Goal: Information Seeking & Learning: Check status

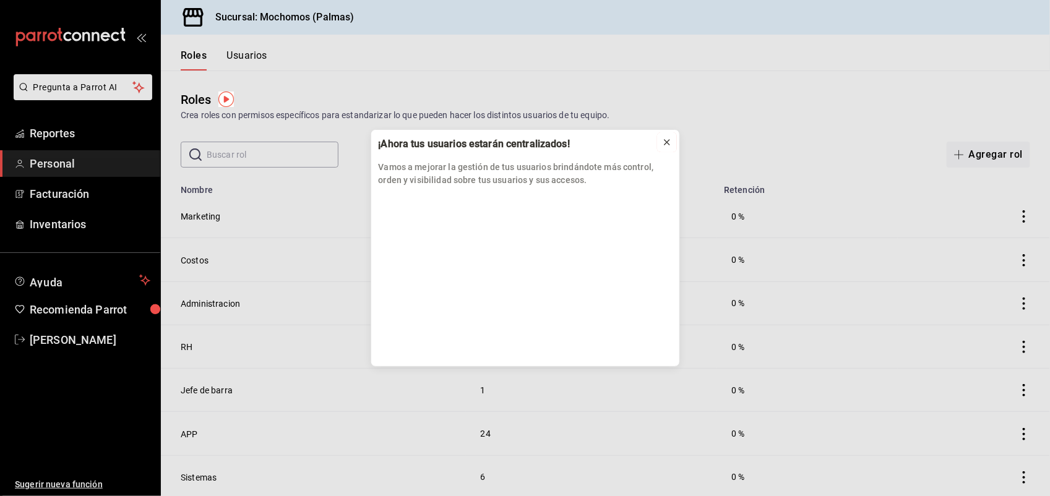
click at [662, 147] on icon at bounding box center [667, 142] width 10 height 10
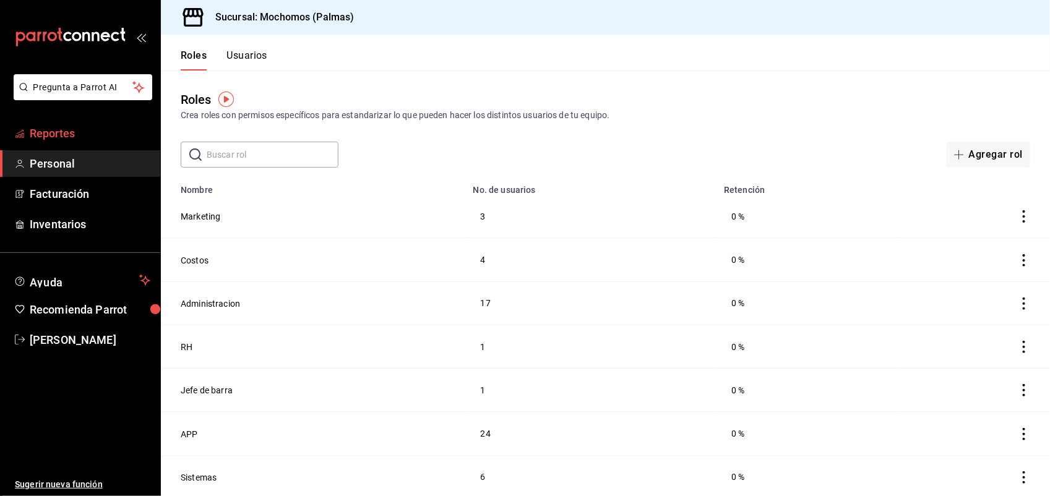
click at [122, 131] on span "Reportes" at bounding box center [90, 133] width 121 height 17
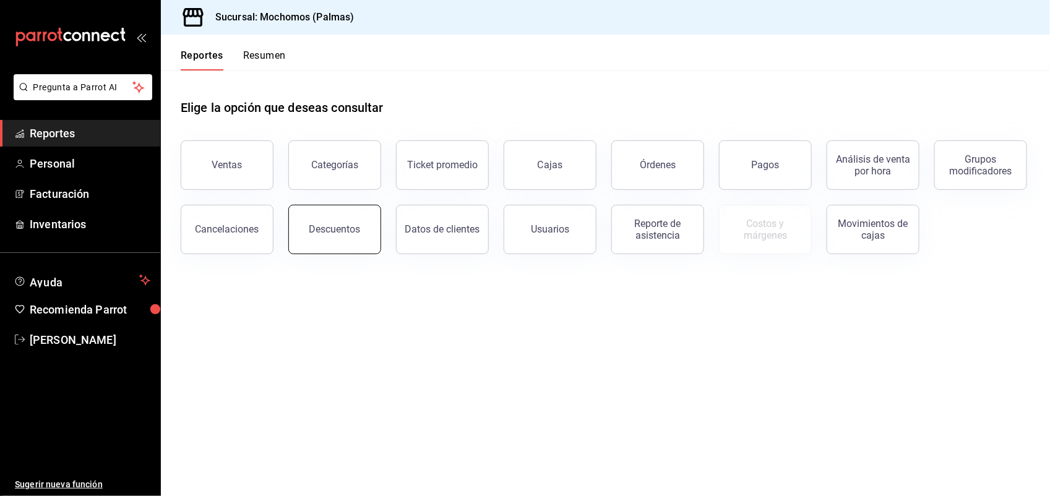
click at [303, 226] on button "Descuentos" at bounding box center [334, 230] width 93 height 50
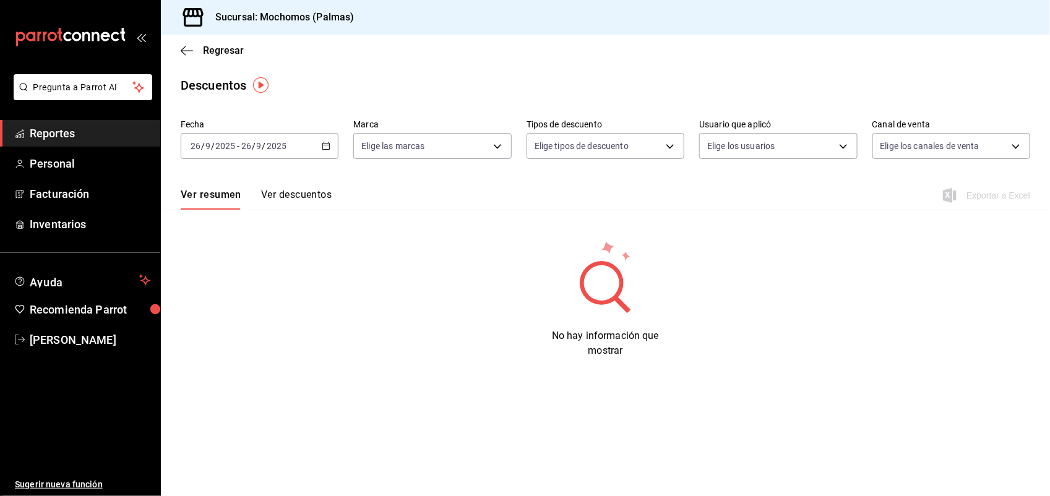
click at [319, 145] on div "[DATE] [DATE] - [DATE] [DATE]" at bounding box center [260, 146] width 158 height 26
click at [266, 207] on span "Ayer" at bounding box center [239, 211] width 96 height 13
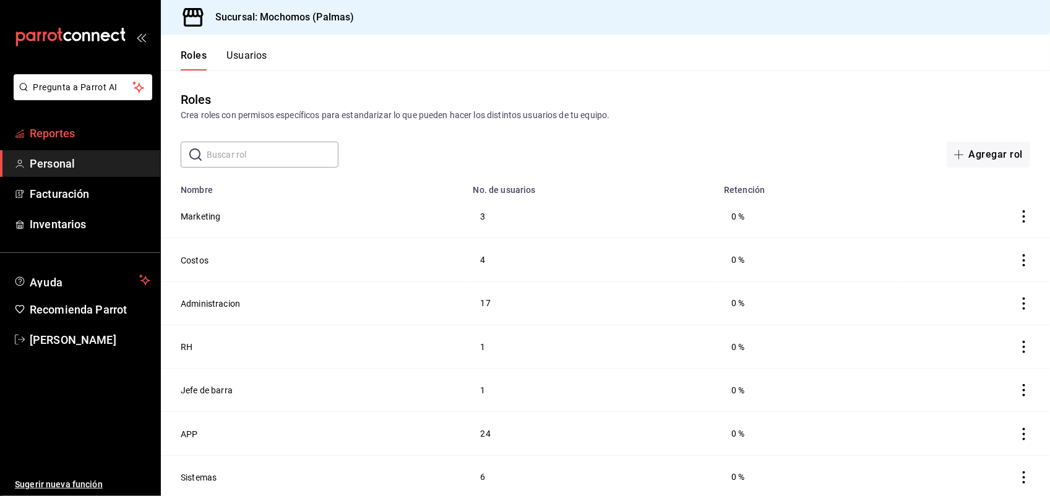
click at [110, 131] on body "Pregunta a Parrot AI Reportes Personal Facturación Inventarios Ayuda Recomienda…" at bounding box center [525, 248] width 1050 height 496
click at [54, 123] on link "Reportes" at bounding box center [80, 133] width 160 height 27
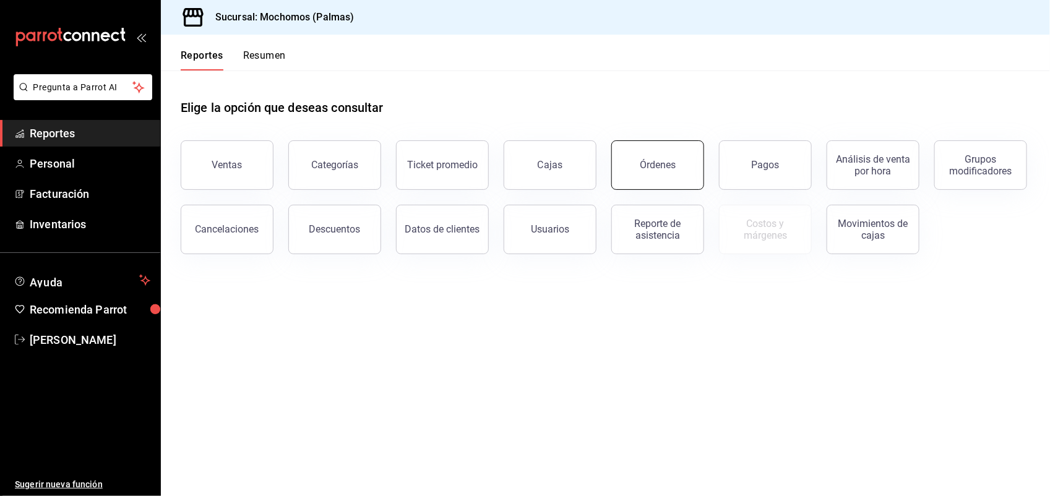
click at [631, 167] on button "Órdenes" at bounding box center [658, 165] width 93 height 50
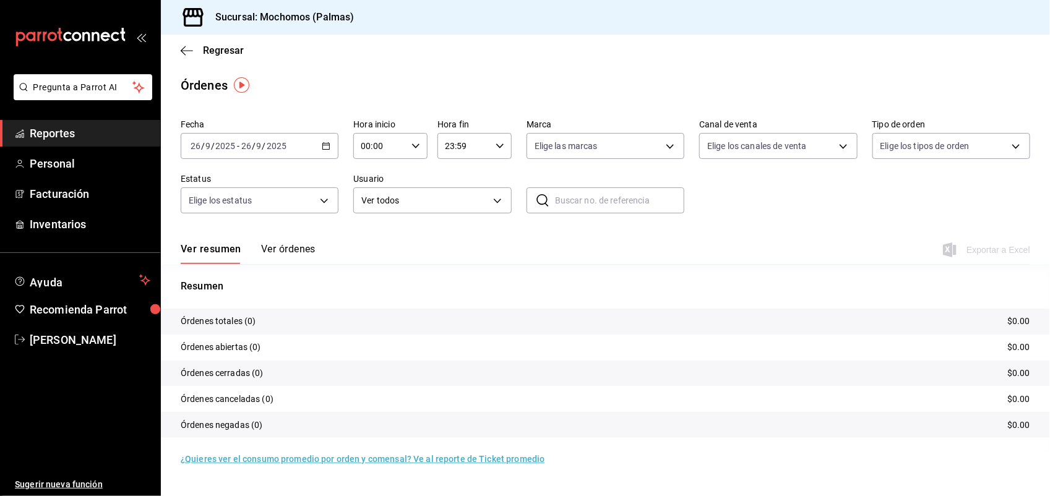
click at [320, 147] on div "[DATE] [DATE] - [DATE] [DATE]" at bounding box center [260, 146] width 158 height 26
click at [251, 209] on span "Ayer" at bounding box center [239, 211] width 96 height 13
click at [231, 51] on span "Regresar" at bounding box center [223, 51] width 41 height 12
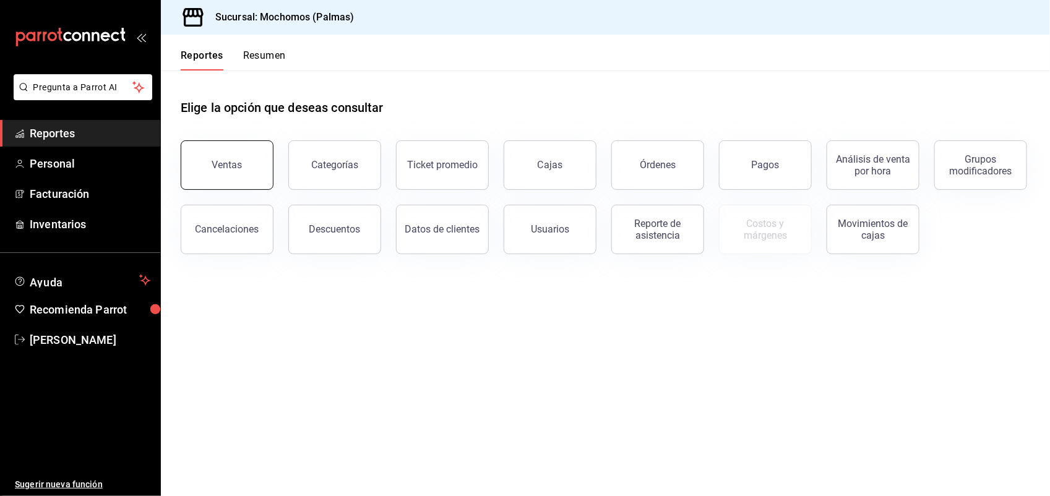
click at [223, 175] on button "Ventas" at bounding box center [227, 165] width 93 height 50
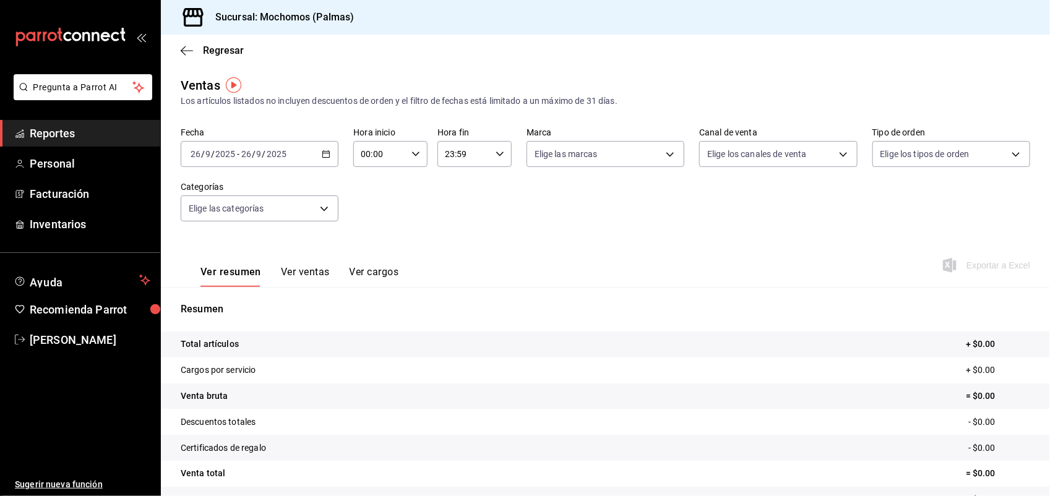
click at [290, 153] on div "[DATE] [DATE] - [DATE] [DATE]" at bounding box center [260, 154] width 158 height 26
click at [240, 213] on span "Ayer" at bounding box center [239, 219] width 96 height 13
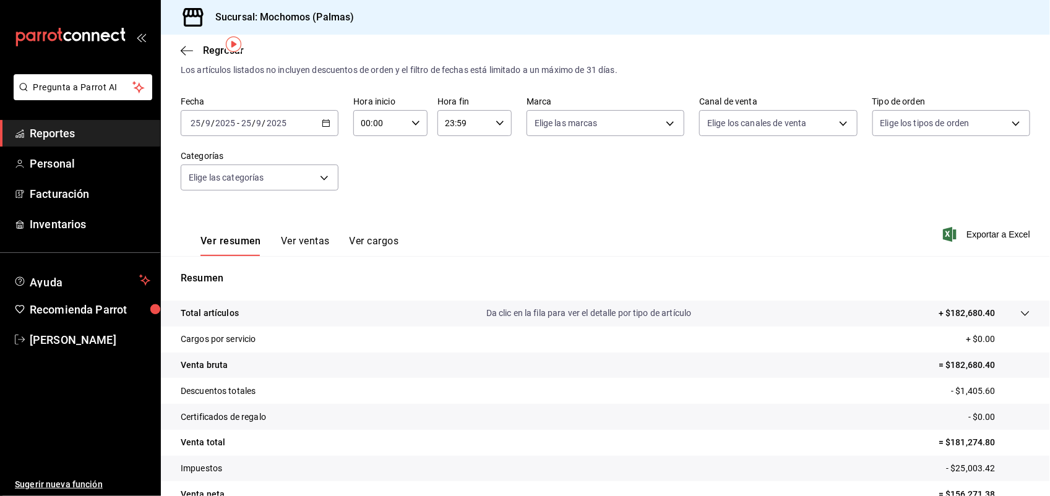
scroll to position [96, 0]
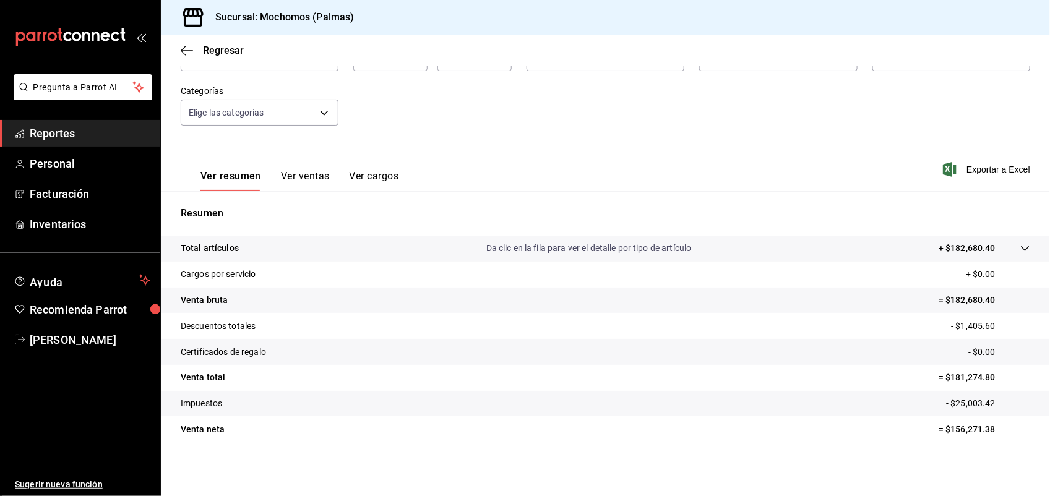
click at [1006, 248] on div at bounding box center [1013, 248] width 35 height 13
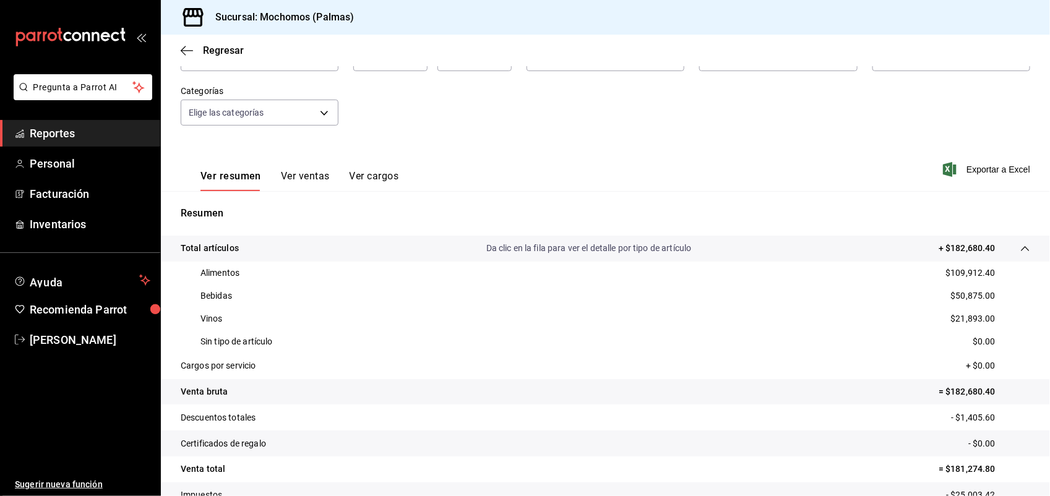
click at [319, 178] on button "Ver ventas" at bounding box center [305, 180] width 49 height 21
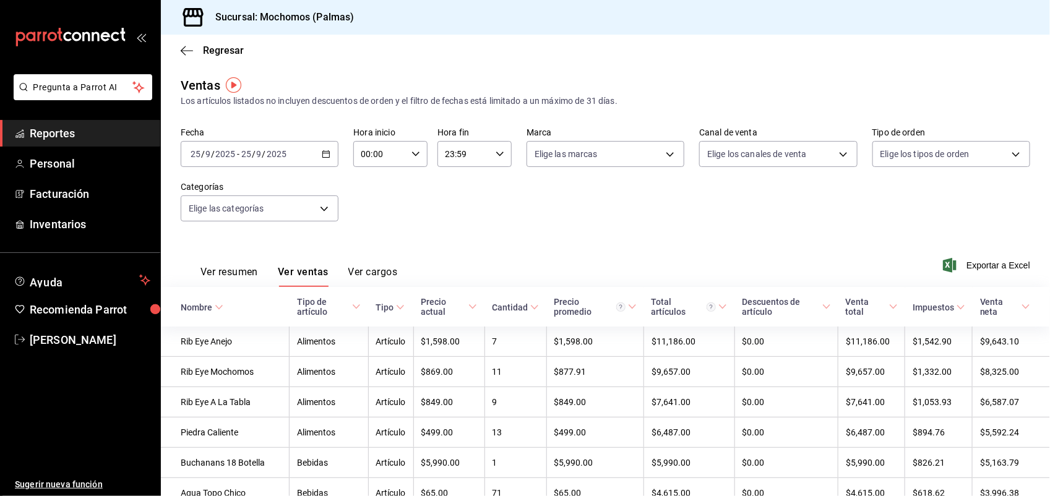
click at [220, 310] on icon at bounding box center [219, 307] width 9 height 9
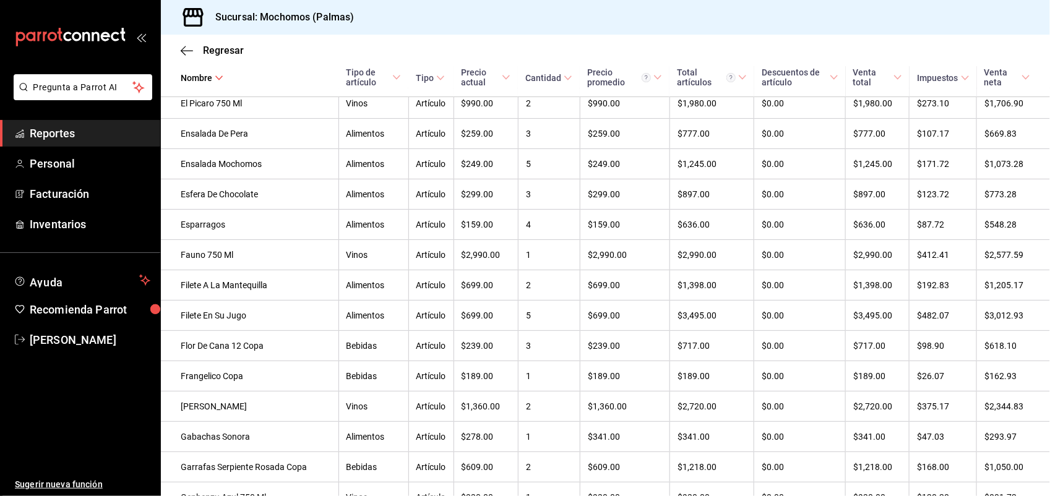
scroll to position [1950, 0]
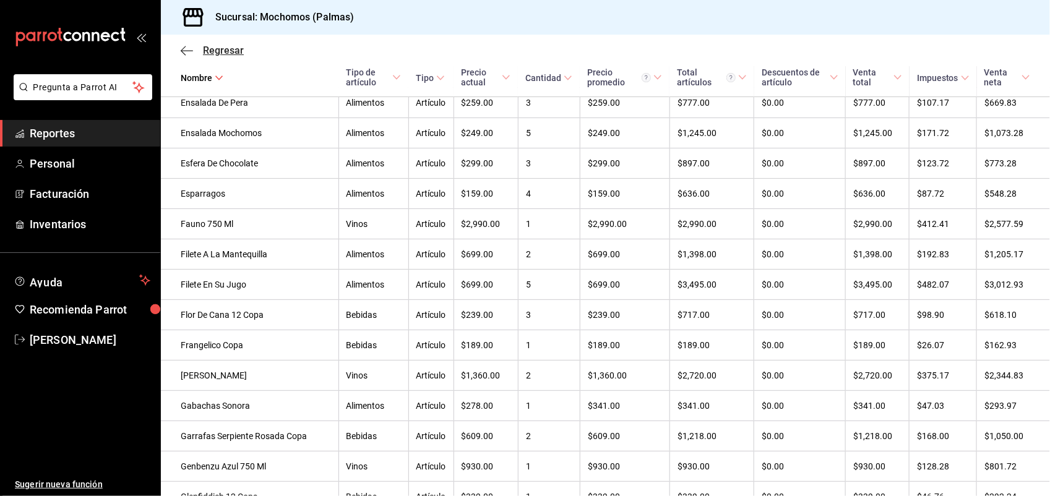
click at [221, 53] on span "Regresar" at bounding box center [223, 51] width 41 height 12
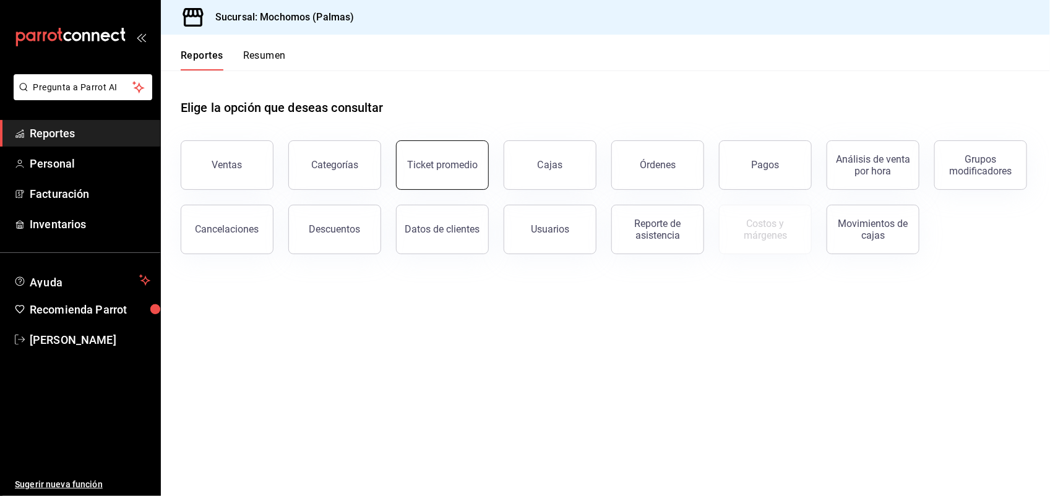
click at [418, 168] on div "Ticket promedio" at bounding box center [442, 165] width 71 height 12
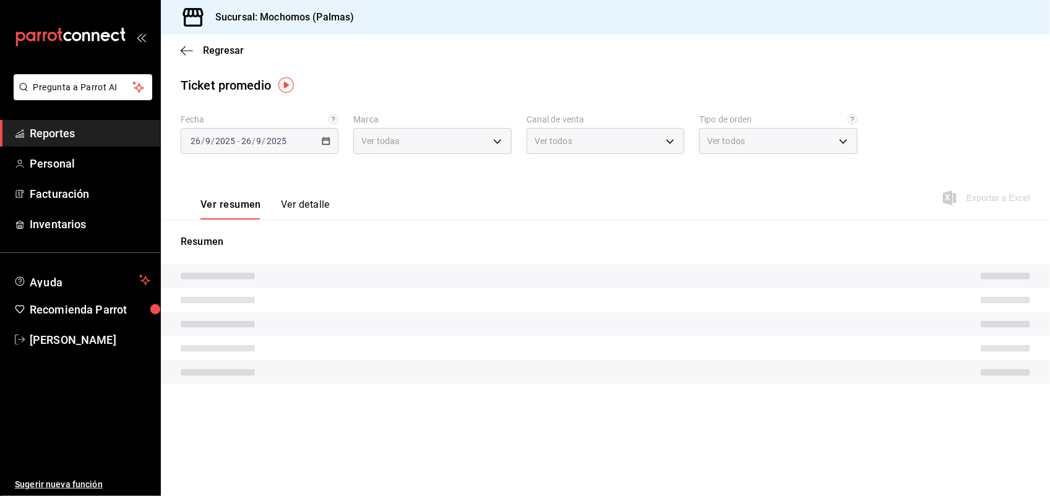
type input "70f98016-ab90-4f26-81e6-ab4884d8d8a0"
type input "PARROT,UBER_EATS,RAPPI,DIDI_FOOD,ONLINE"
type input "1406dacc-122d-474b-a961-72adf1b142d8,23052771-8e1b-43e3-b7da-1a661d939937,EXTER…"
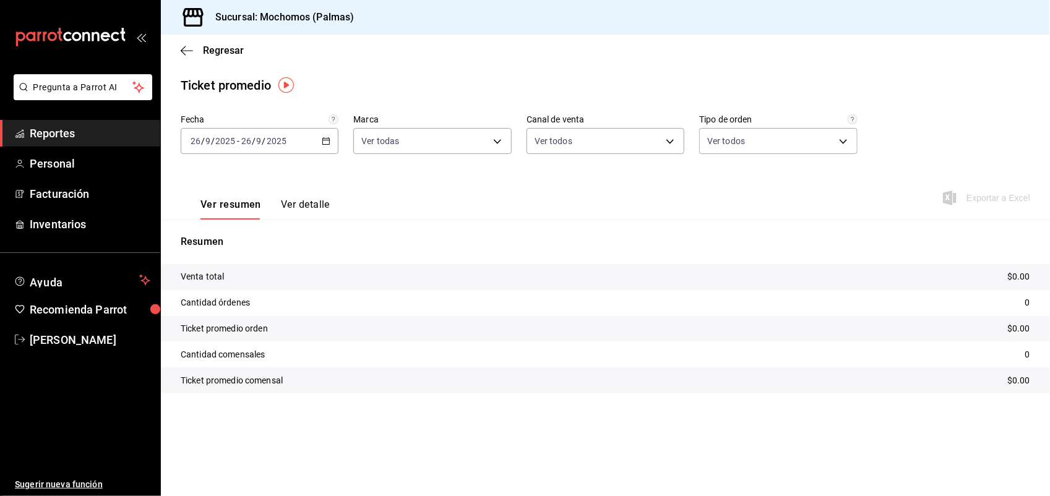
click at [276, 141] on input "2025" at bounding box center [276, 141] width 21 height 10
click at [228, 204] on span "Ayer" at bounding box center [239, 206] width 96 height 13
click at [232, 53] on span "Regresar" at bounding box center [223, 51] width 41 height 12
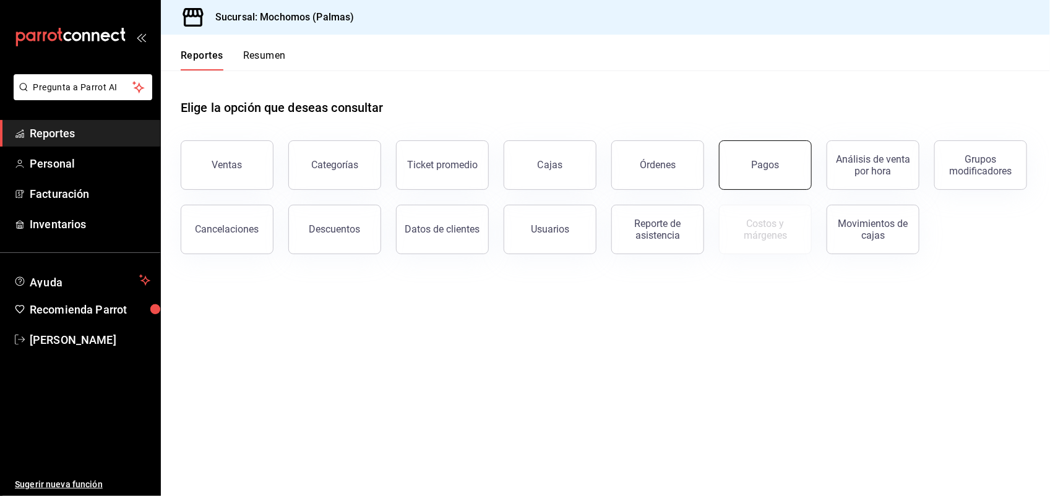
click at [761, 160] on div "Pagos" at bounding box center [766, 165] width 28 height 12
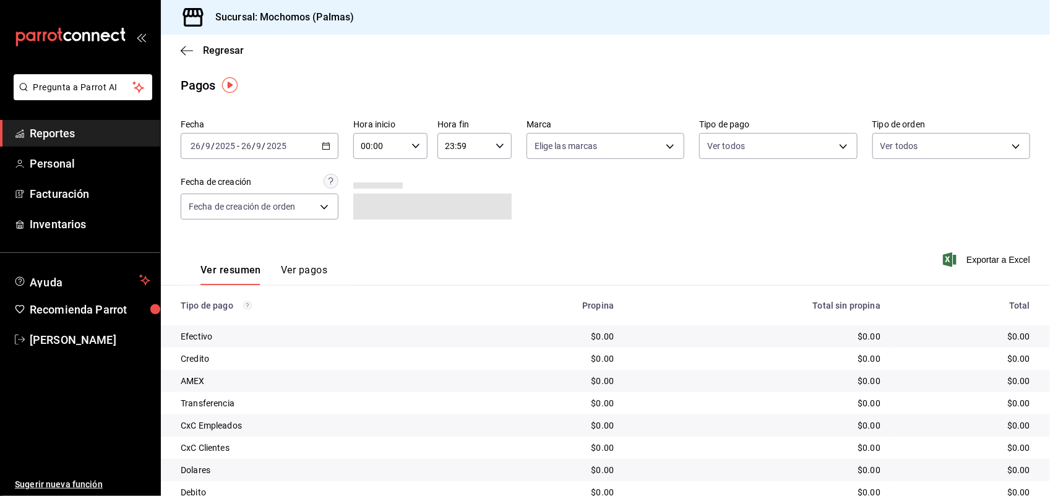
click at [301, 144] on div "[DATE] [DATE] - [DATE] [DATE]" at bounding box center [260, 146] width 158 height 26
click at [238, 210] on span "Ayer" at bounding box center [239, 211] width 96 height 13
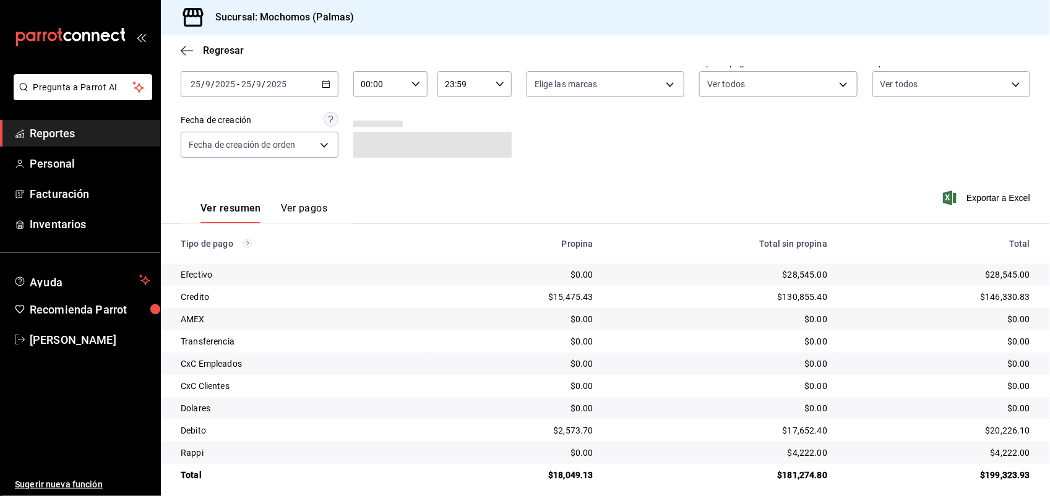
scroll to position [72, 0]
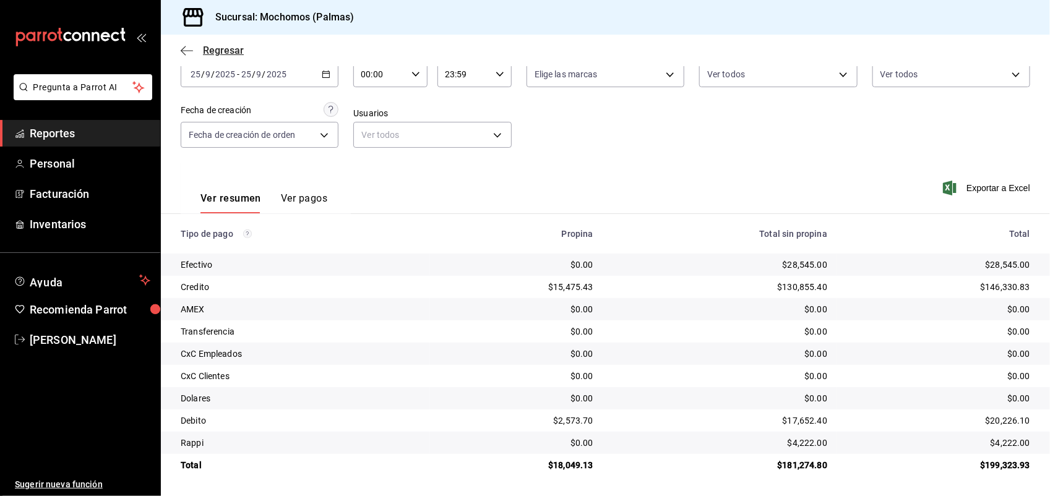
click at [230, 53] on span "Regresar" at bounding box center [223, 51] width 41 height 12
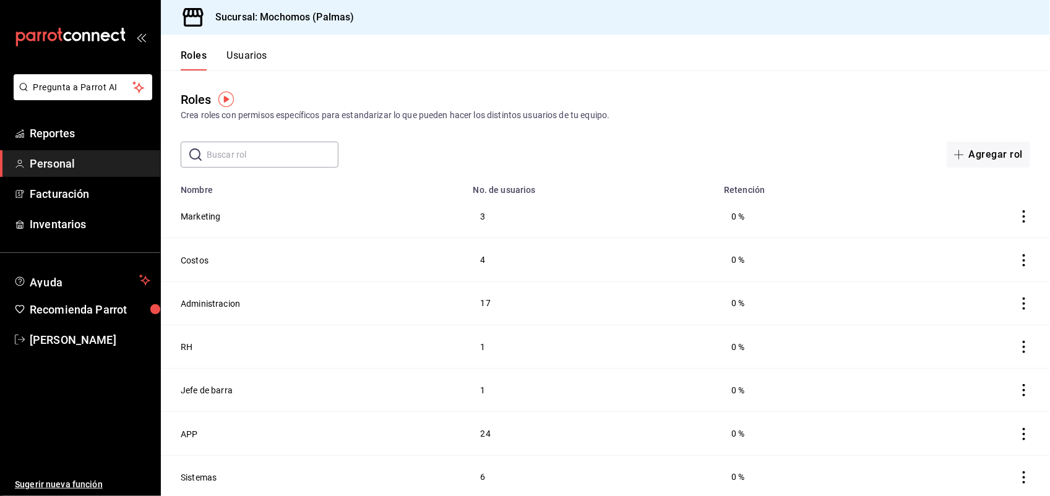
click at [664, 139] on div "Roles Crea roles con permisos específicos para estandarizar lo que pueden hacer…" at bounding box center [605, 119] width 889 height 97
click at [90, 132] on span "Reportes" at bounding box center [90, 133] width 121 height 17
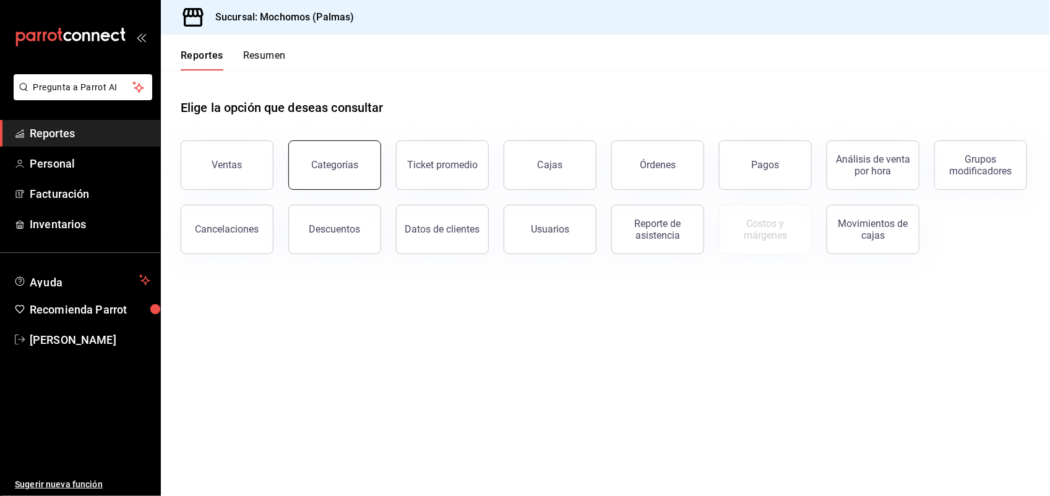
click at [319, 162] on div "Categorías" at bounding box center [334, 165] width 47 height 12
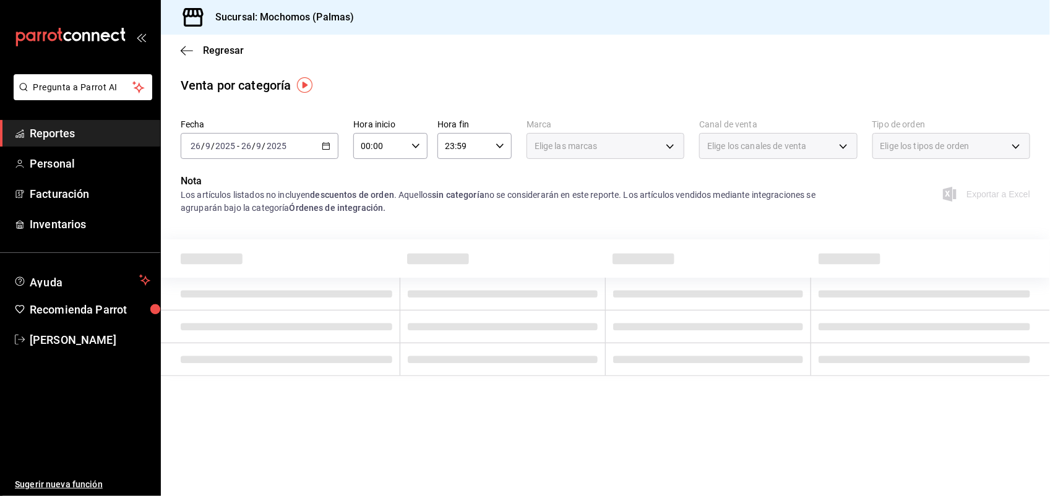
click at [321, 149] on div "[DATE] [DATE] - [DATE] [DATE]" at bounding box center [260, 146] width 158 height 26
click at [266, 206] on span "Ayer" at bounding box center [239, 211] width 96 height 13
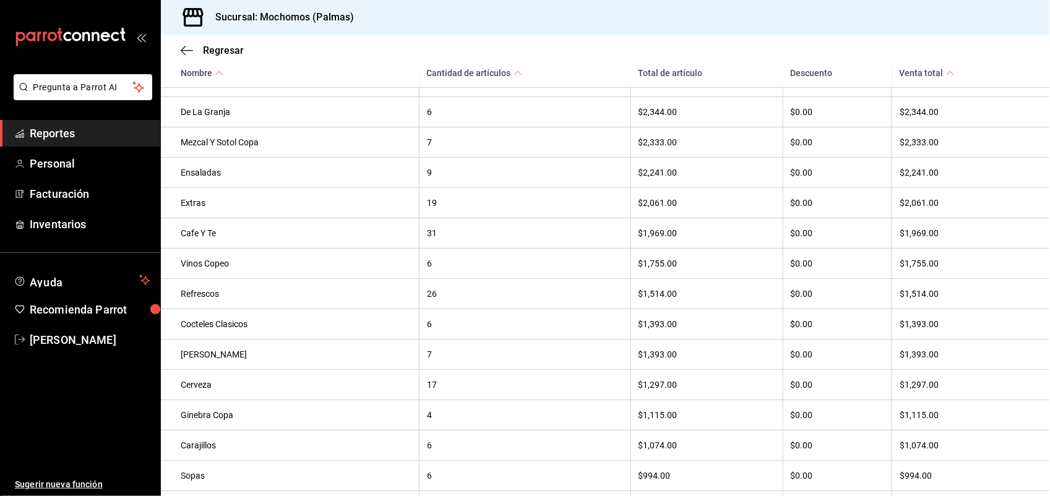
scroll to position [712, 0]
click at [230, 54] on span "Regresar" at bounding box center [223, 51] width 41 height 12
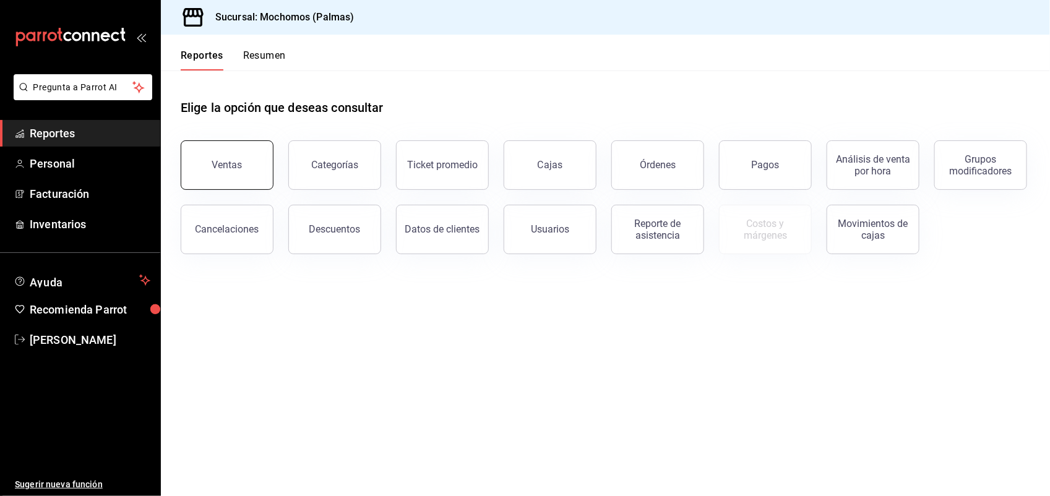
click at [233, 175] on button "Ventas" at bounding box center [227, 165] width 93 height 50
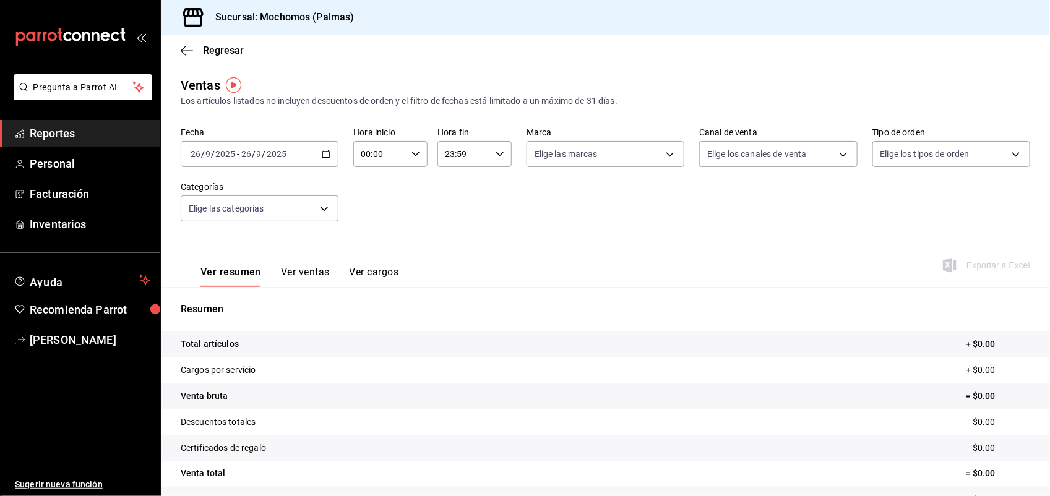
click at [307, 267] on button "Ver ventas" at bounding box center [305, 276] width 49 height 21
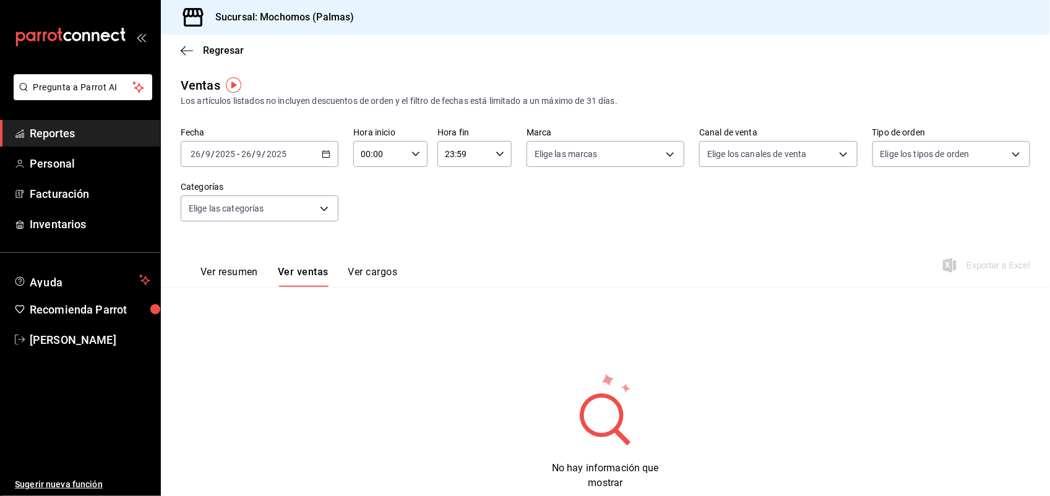
click at [317, 147] on div "[DATE] [DATE] - [DATE] [DATE]" at bounding box center [260, 154] width 158 height 26
click at [237, 227] on li "Ayer" at bounding box center [239, 219] width 116 height 28
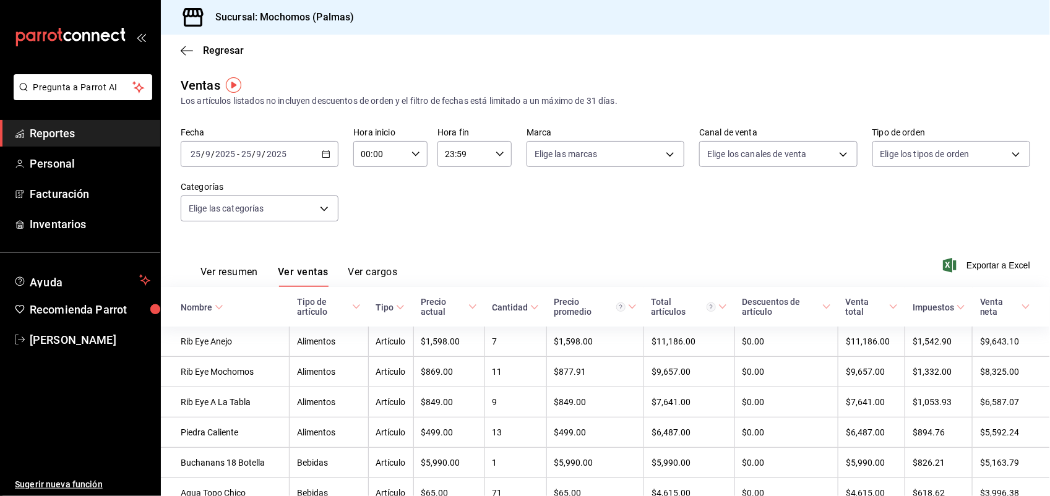
click at [217, 308] on icon at bounding box center [219, 307] width 9 height 9
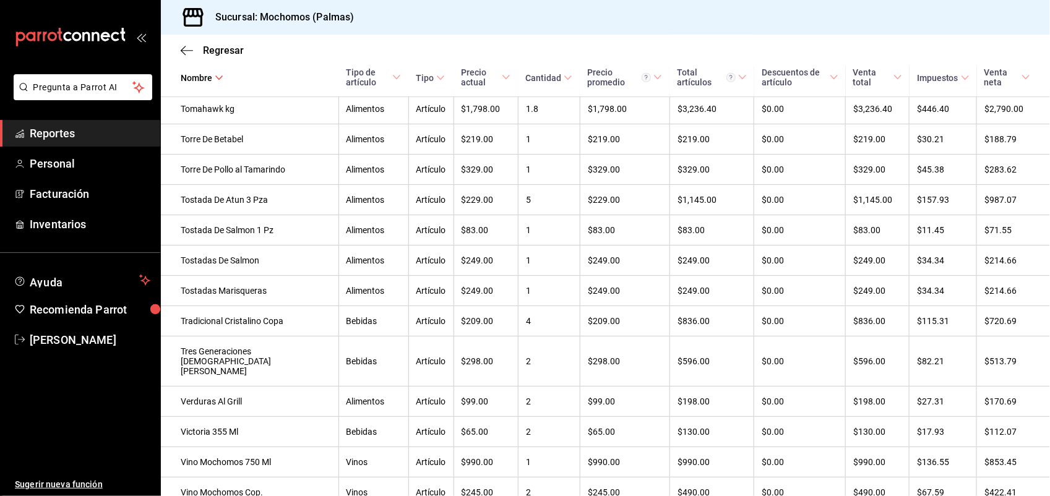
scroll to position [4744, 0]
